Goal: Task Accomplishment & Management: Manage account settings

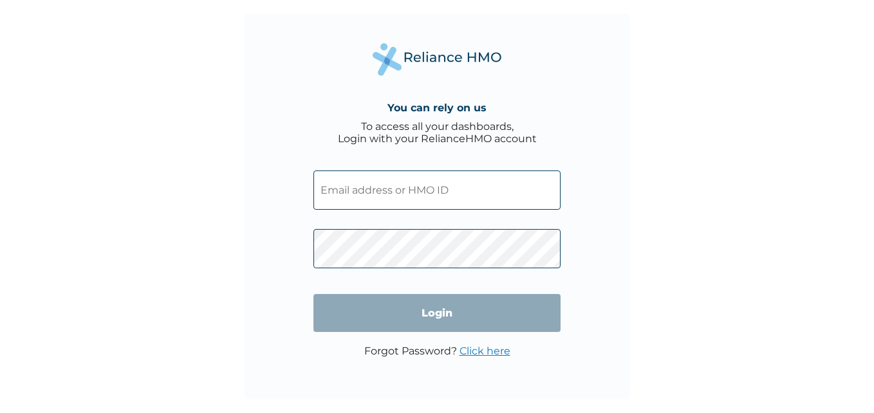
click at [450, 180] on input "text" at bounding box center [436, 190] width 247 height 39
type input "UPC/10206/A"
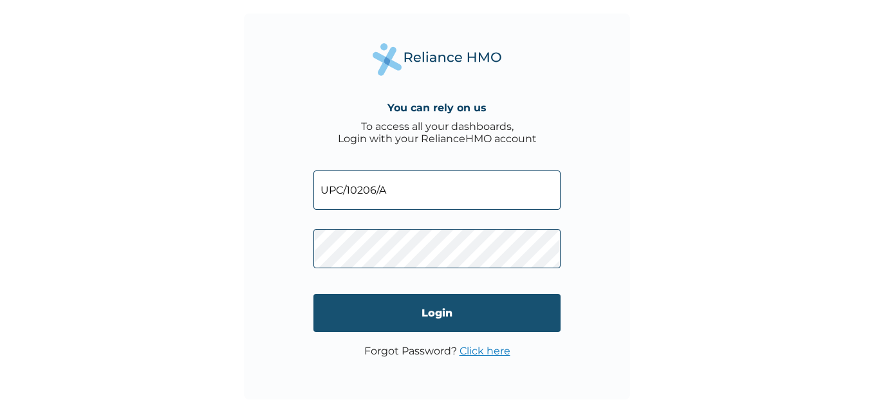
click at [455, 319] on input "Login" at bounding box center [436, 313] width 247 height 38
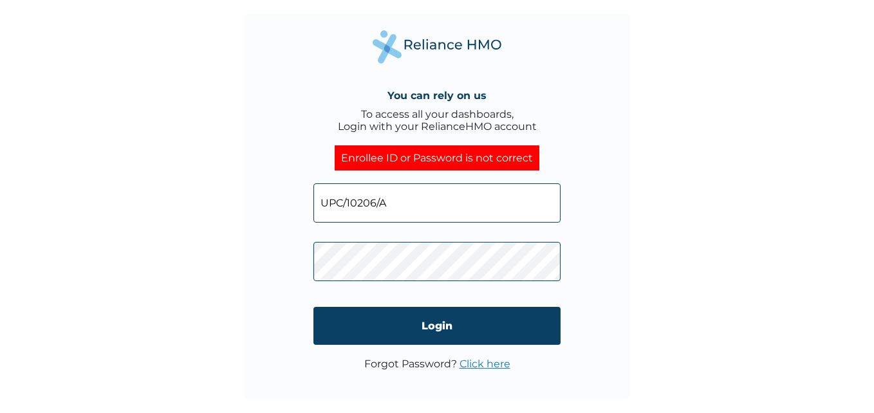
click at [475, 366] on link "Click here" at bounding box center [484, 364] width 51 height 12
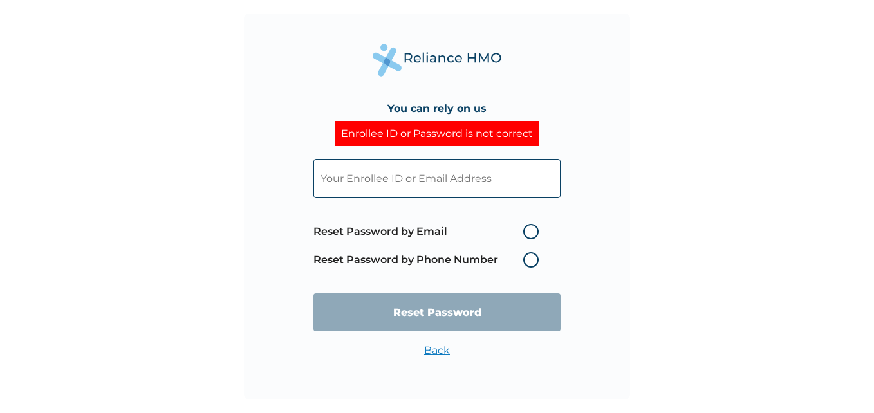
click at [533, 225] on label "Reset Password by Email" at bounding box center [429, 231] width 232 height 15
click at [526, 225] on input "Reset Password by Email" at bounding box center [515, 231] width 21 height 21
radio input "true"
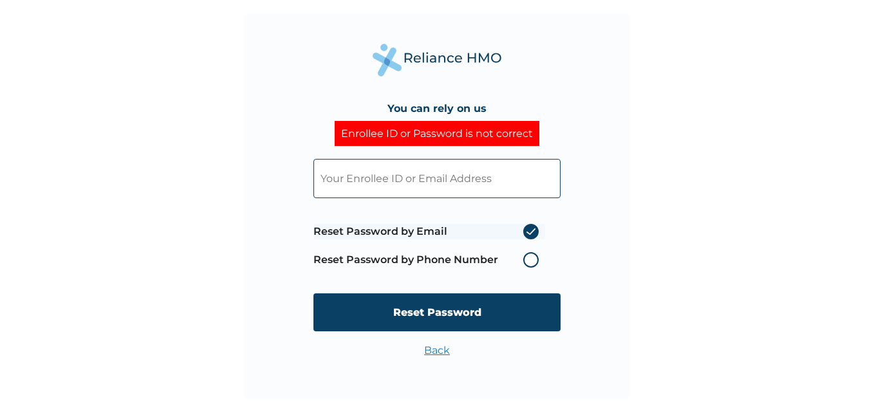
click at [426, 185] on input "text" at bounding box center [436, 178] width 247 height 39
type input "noteri@updcfm.com"
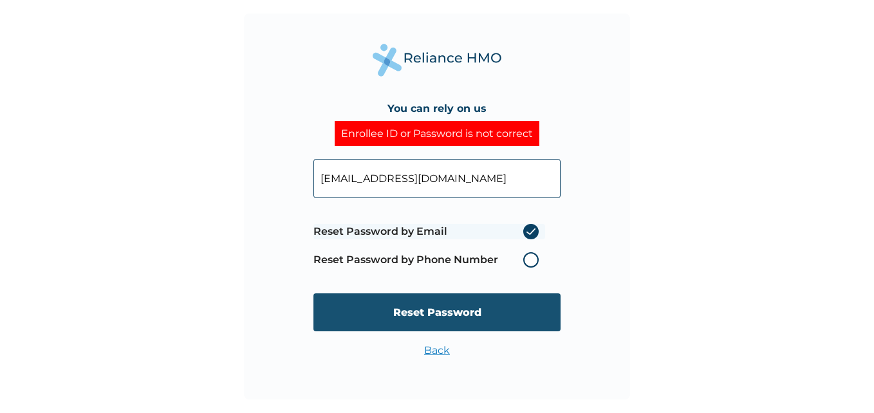
click at [439, 306] on input "Reset Password" at bounding box center [436, 312] width 247 height 38
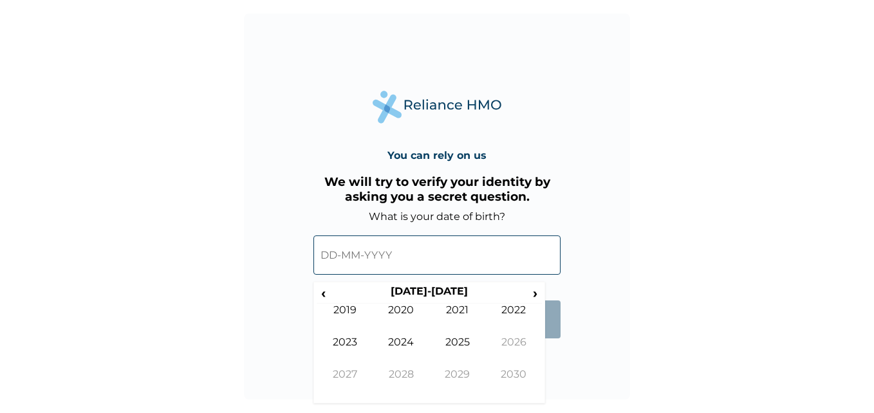
click at [441, 245] on input "text" at bounding box center [436, 255] width 247 height 39
click at [324, 293] on span "‹" at bounding box center [324, 293] width 14 height 16
click at [326, 300] on span "‹" at bounding box center [324, 293] width 14 height 16
click at [326, 297] on span "‹" at bounding box center [324, 293] width 14 height 16
click at [353, 380] on td "1997" at bounding box center [345, 384] width 57 height 32
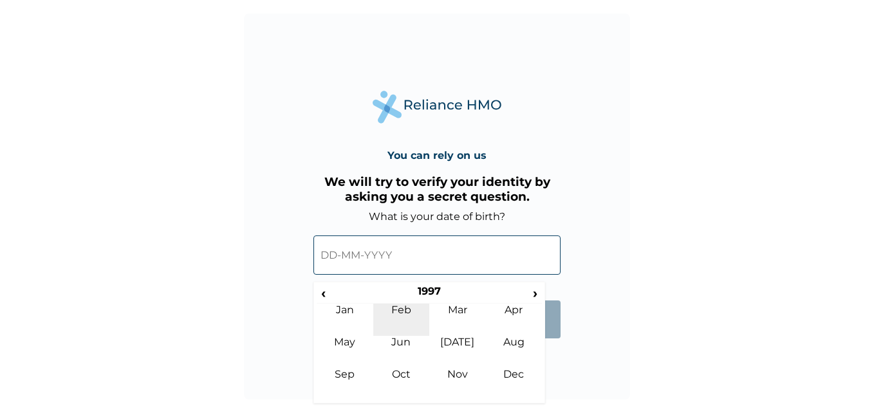
click at [408, 310] on td "Feb" at bounding box center [401, 320] width 57 height 32
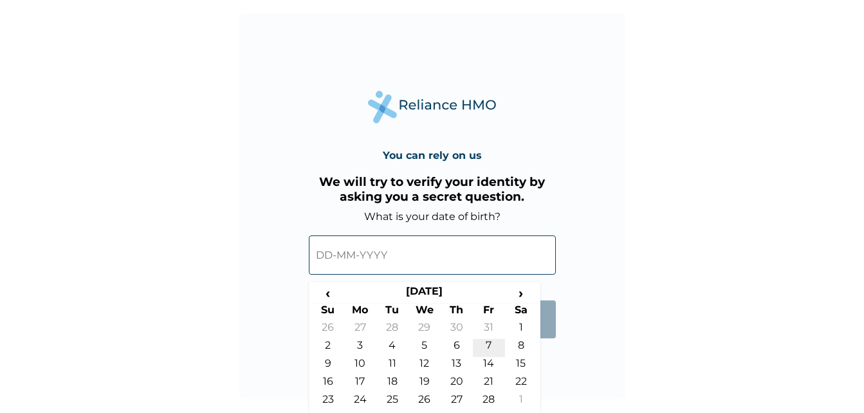
click at [488, 345] on td "7" at bounding box center [489, 348] width 32 height 18
type input "07-02-1997"
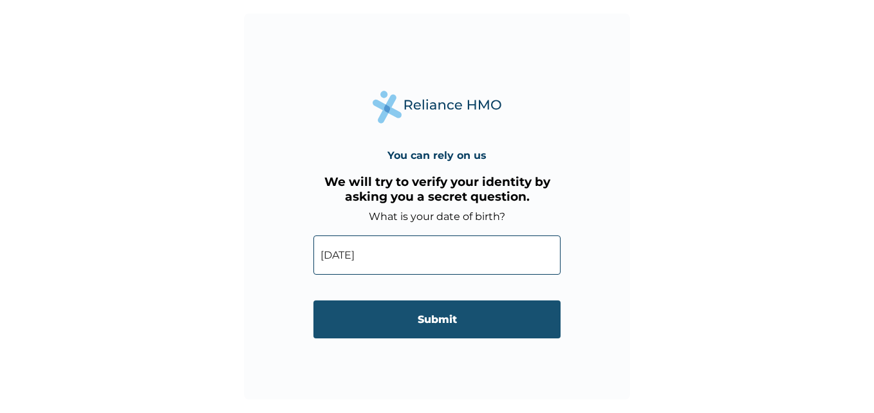
click at [440, 322] on input "Submit" at bounding box center [436, 320] width 247 height 38
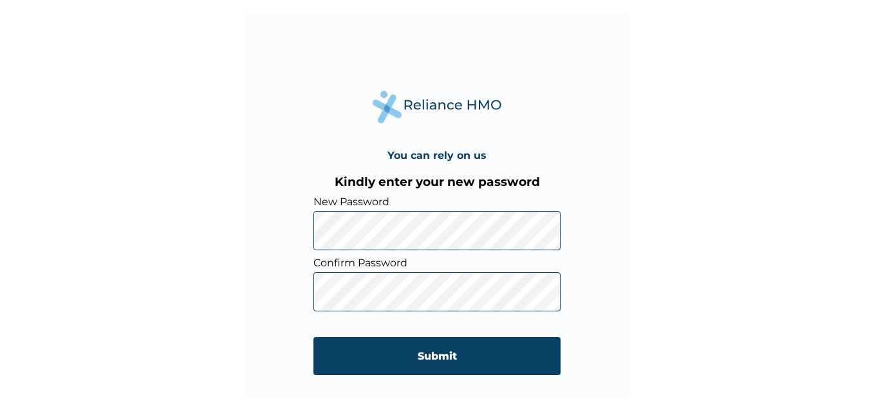
click at [732, 224] on div "You can rely on us Kindly enter your new password New Password Confirm Password…" at bounding box center [437, 206] width 874 height 413
click at [664, 259] on div "You can rely on us Kindly enter your new password New Password Confirm Password…" at bounding box center [437, 206] width 874 height 413
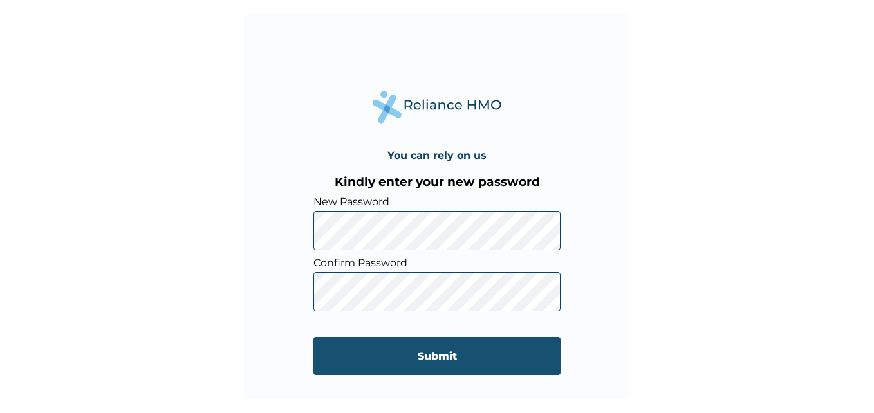
click at [450, 358] on input "Submit" at bounding box center [436, 356] width 247 height 38
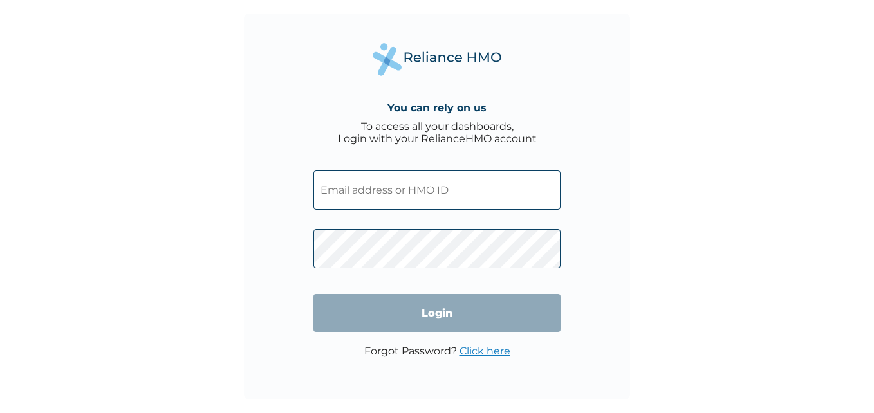
click at [434, 189] on input "text" at bounding box center [436, 190] width 247 height 39
type input "UPC/10206/A"
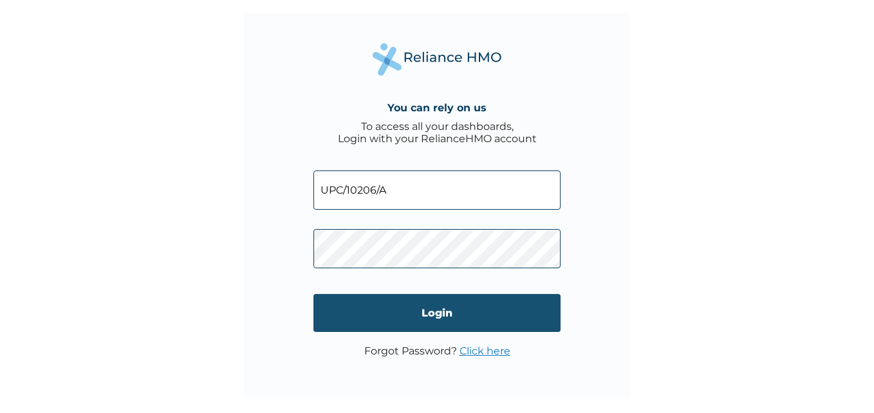
click at [422, 310] on input "Login" at bounding box center [436, 313] width 247 height 38
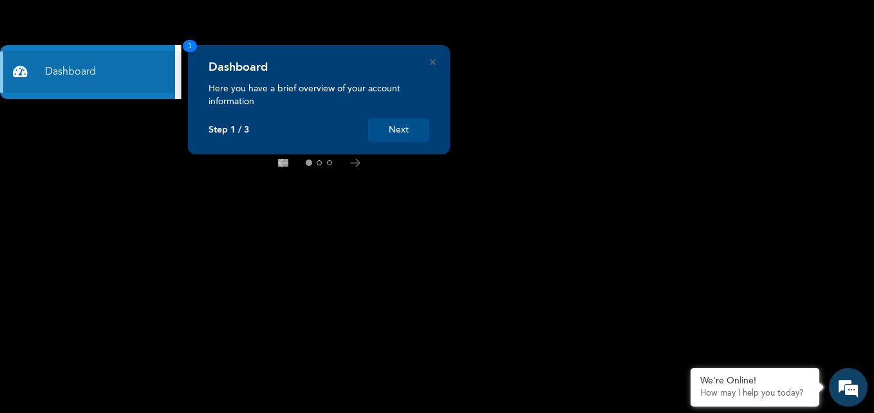
click at [398, 131] on button "Next" at bounding box center [398, 130] width 61 height 24
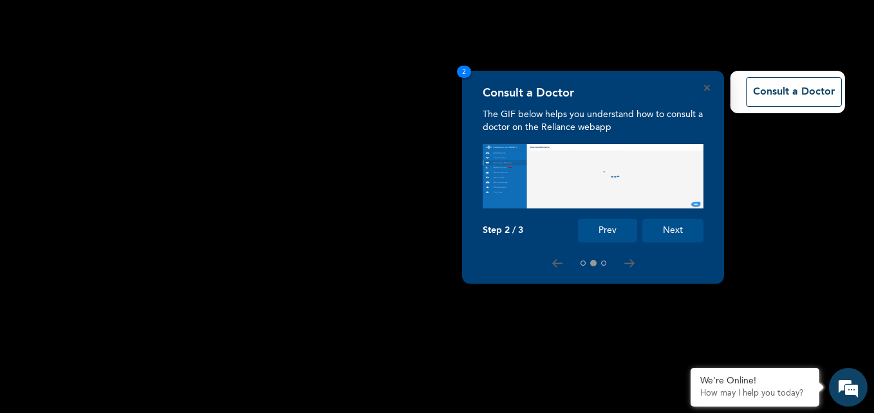
click at [663, 234] on button "Next" at bounding box center [672, 231] width 61 height 24
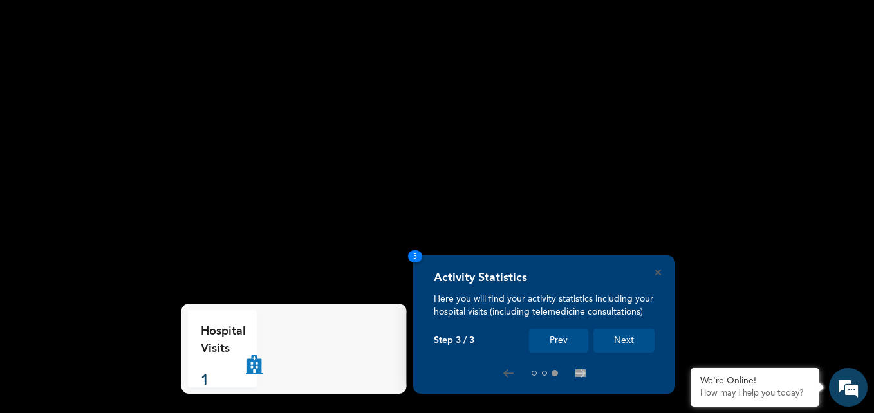
click at [617, 345] on button "Next" at bounding box center [623, 341] width 61 height 24
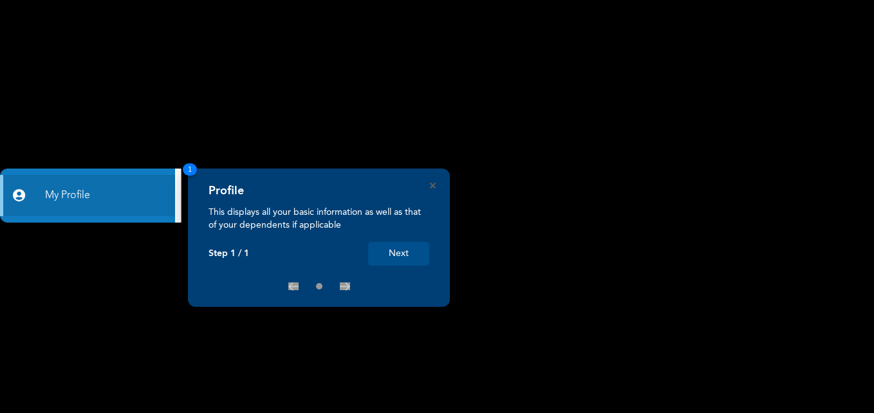
click at [425, 250] on button "Next" at bounding box center [398, 254] width 61 height 24
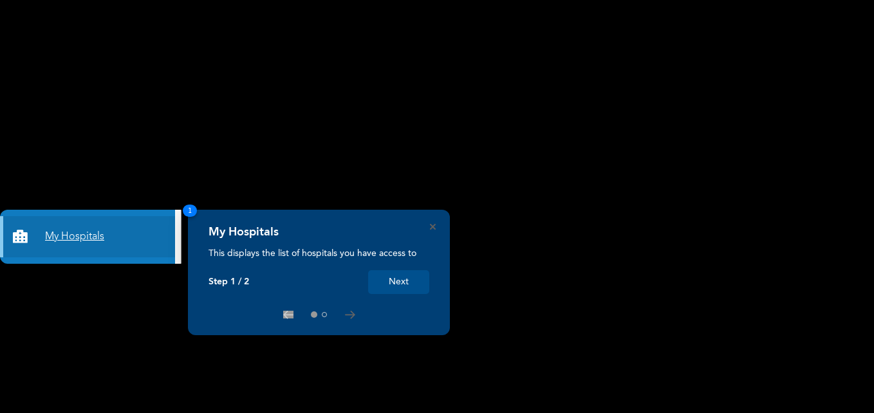
drag, startPoint x: 0, startPoint y: 0, endPoint x: 0, endPoint y: 244, distance: 243.9
click at [0, 244] on html "Dashboard Consult a Doctor Refer New My Profile My Hospitals My Benefits Settin…" at bounding box center [437, 206] width 874 height 413
click at [392, 284] on button "Next" at bounding box center [398, 282] width 61 height 24
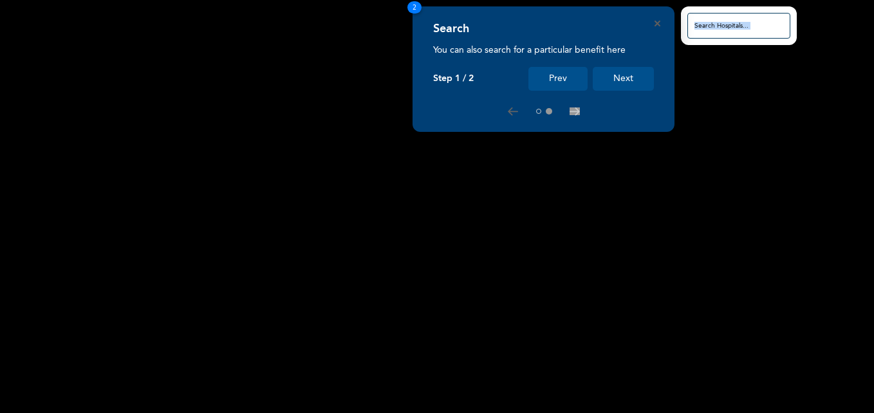
click at [621, 88] on button "Next" at bounding box center [623, 79] width 61 height 24
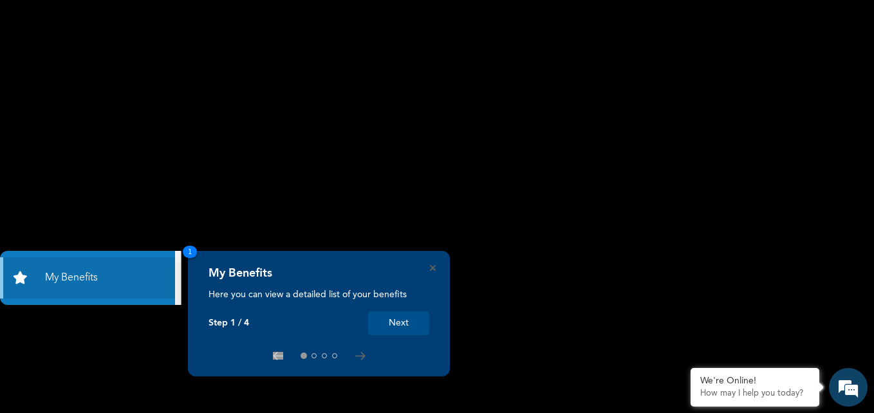
click at [398, 325] on button "Next" at bounding box center [398, 323] width 61 height 24
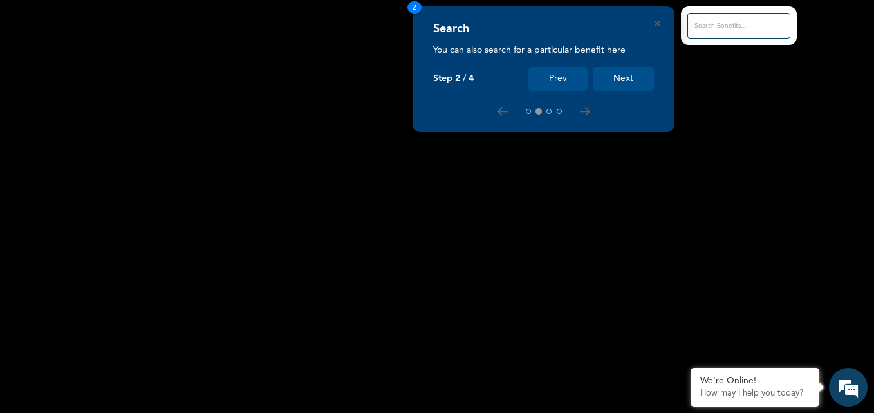
click at [636, 81] on button "Next" at bounding box center [623, 79] width 61 height 24
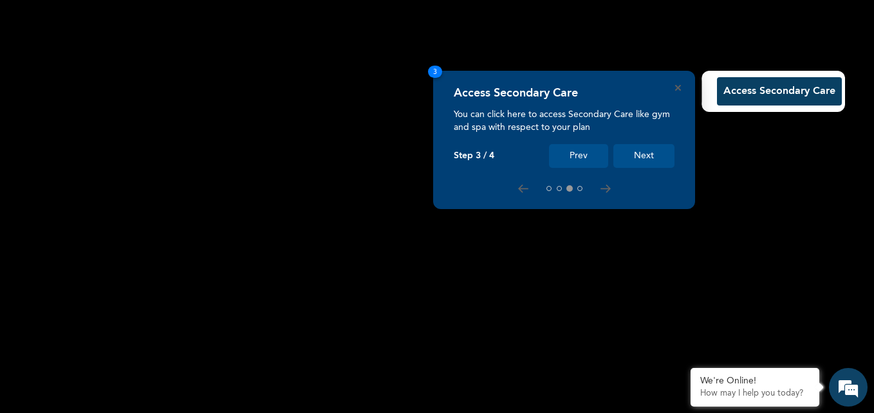
click at [638, 154] on button "Next" at bounding box center [643, 156] width 61 height 24
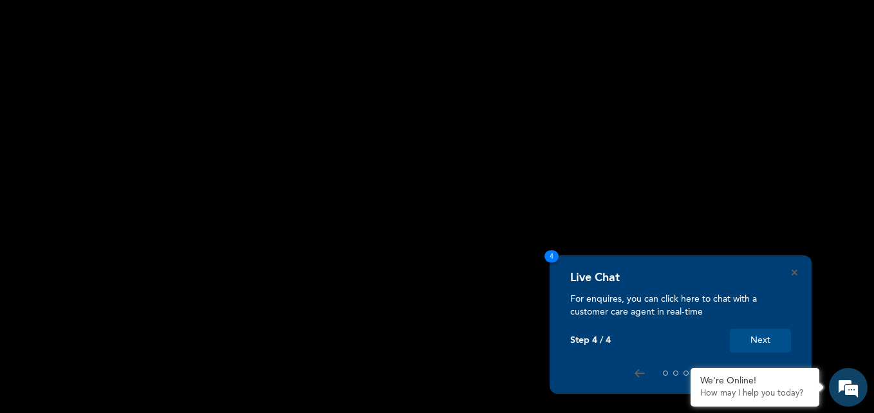
click at [772, 348] on button "Next" at bounding box center [760, 341] width 61 height 24
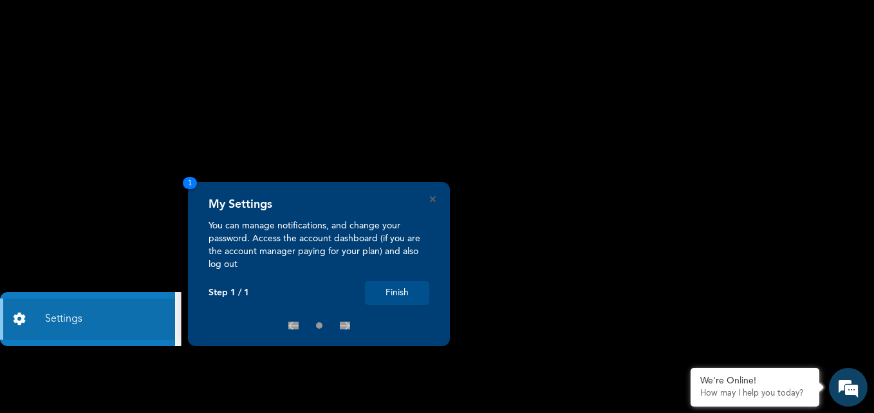
click at [403, 287] on button "Finish" at bounding box center [397, 293] width 64 height 24
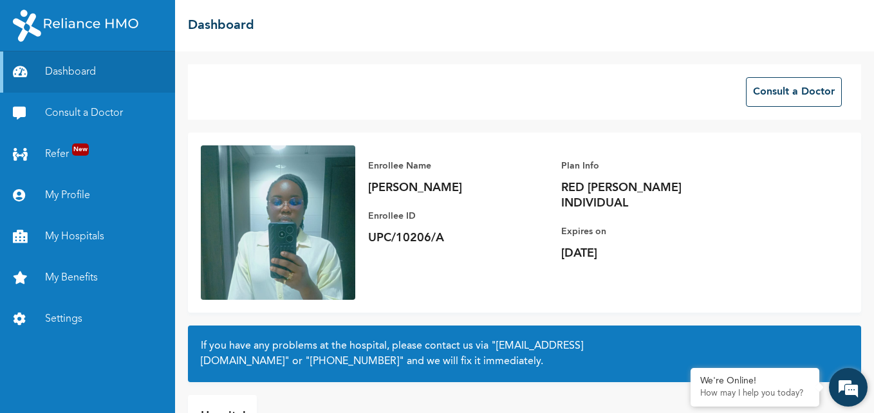
click at [848, 393] on em at bounding box center [848, 387] width 35 height 35
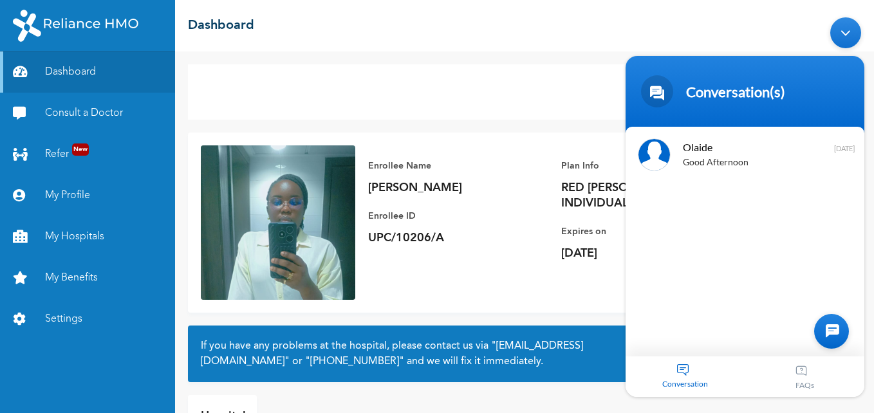
click at [706, 336] on div "Olaide Good Afternoon [DATE]" at bounding box center [745, 242] width 239 height 230
click at [831, 339] on div at bounding box center [831, 331] width 35 height 35
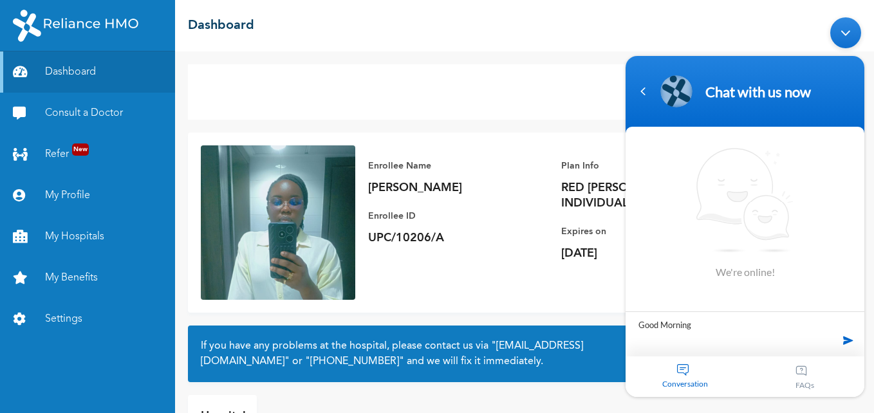
type textarea "Good Morning"
